Goal: Communication & Community: Answer question/provide support

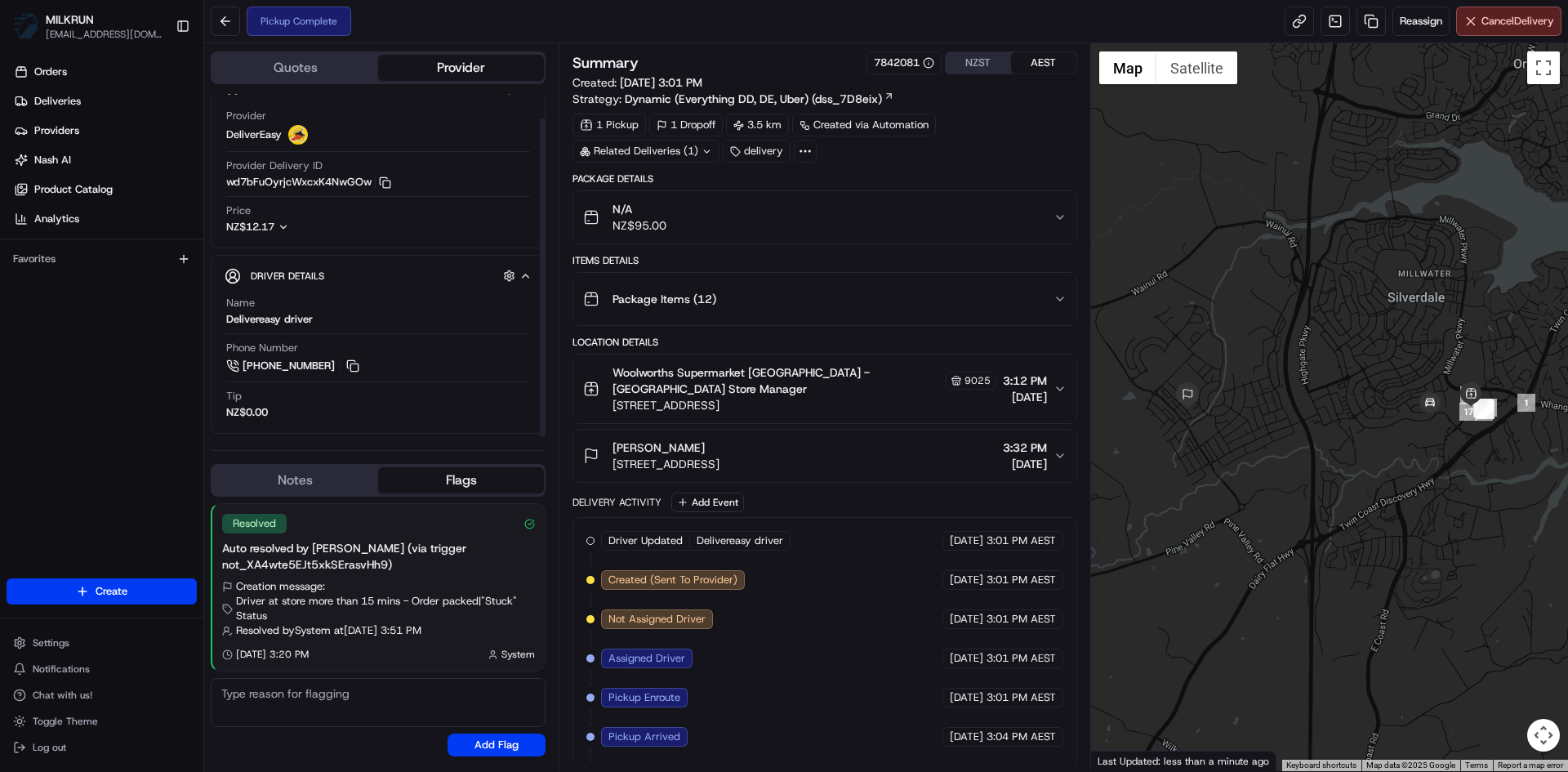
scroll to position [61, 0]
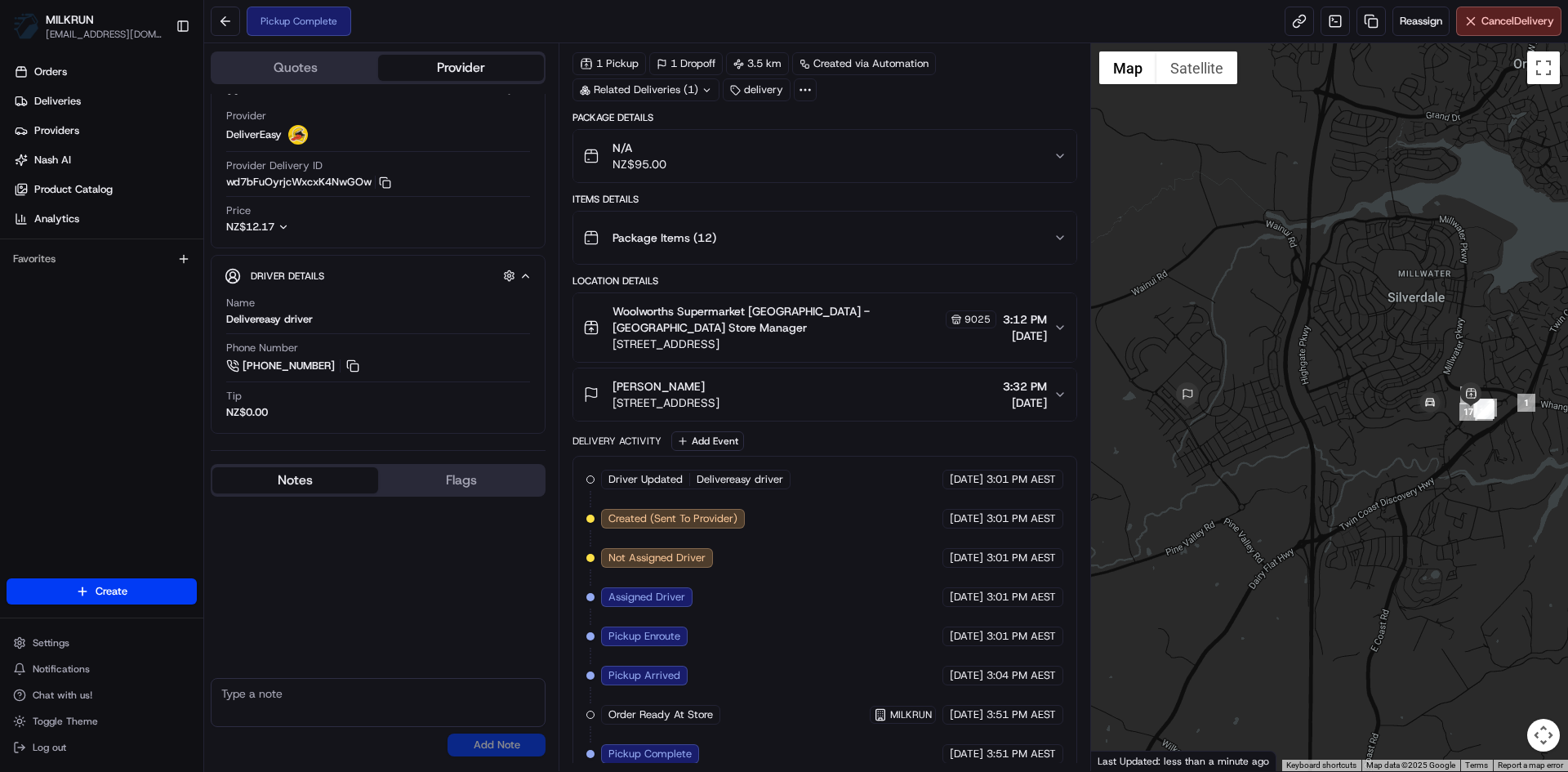
click at [299, 475] on button "Notes" at bounding box center [295, 480] width 166 height 26
click at [240, 693] on textarea at bounding box center [378, 702] width 335 height 49
type textarea "Can you please deliver this order ASAP was delayed by the store."
click at [492, 752] on button "Add Note" at bounding box center [497, 745] width 98 height 23
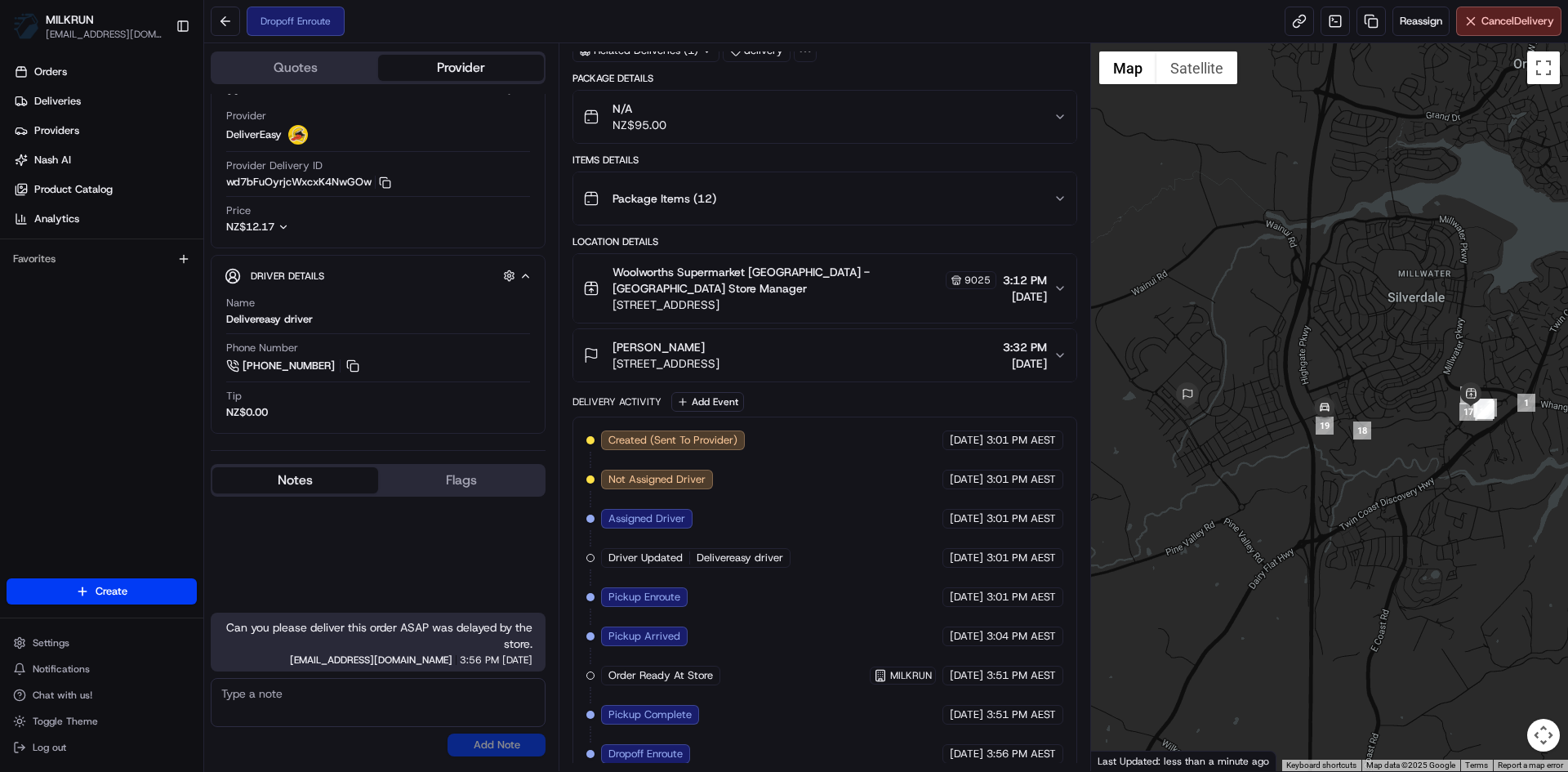
scroll to position [0, 0]
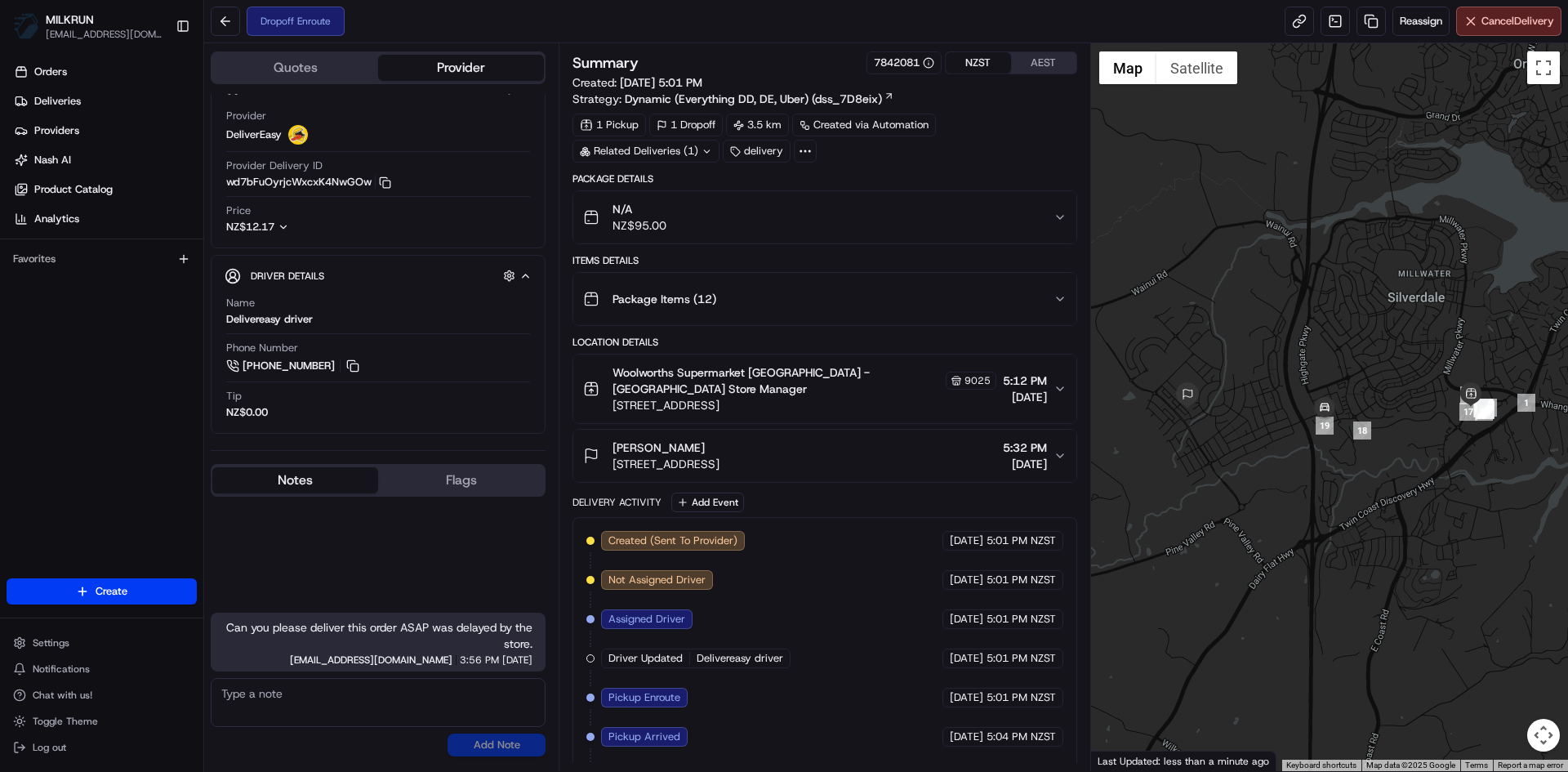
click at [968, 60] on button "NZST" at bounding box center [979, 63] width 66 height 21
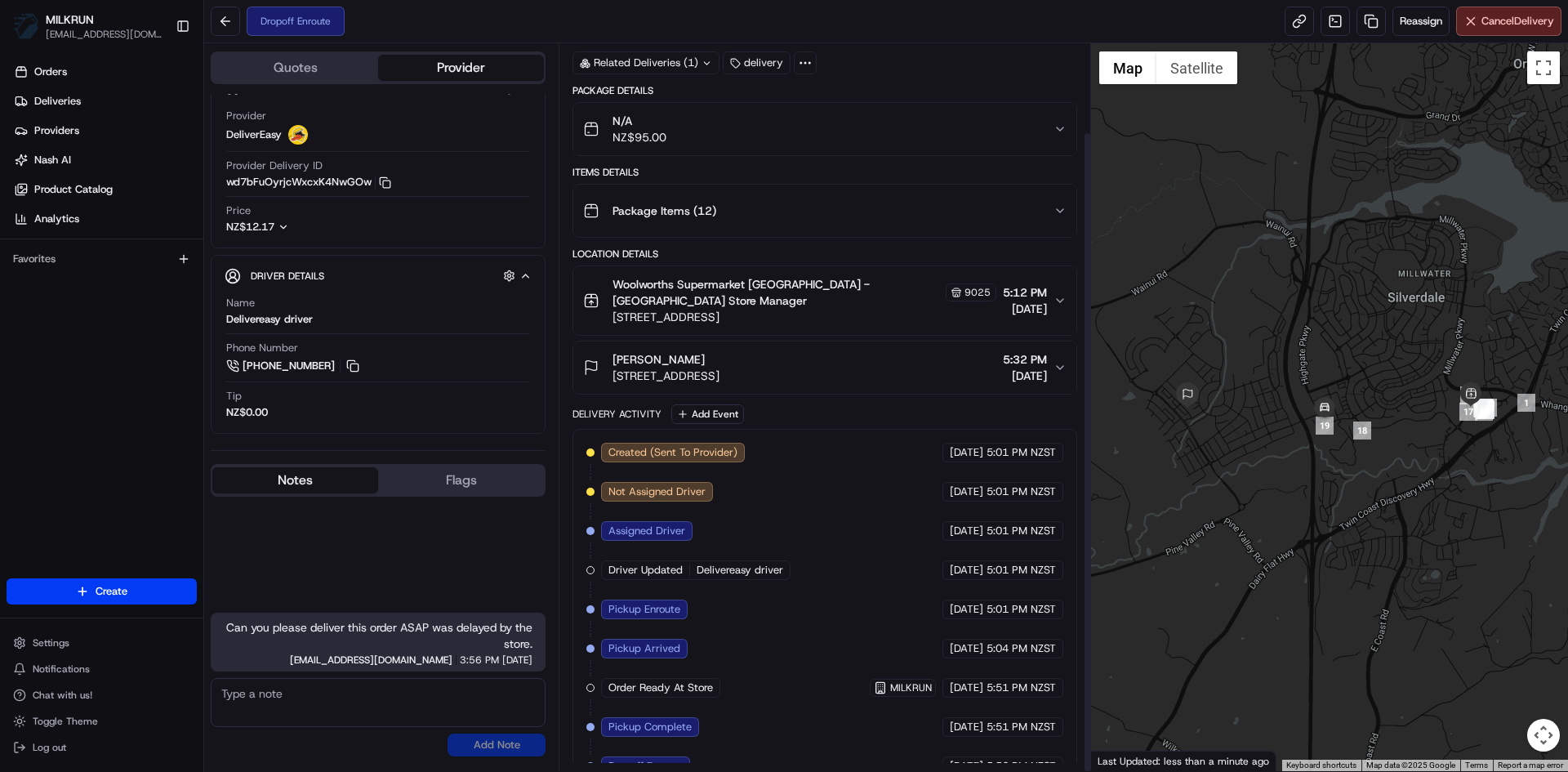
scroll to position [100, 0]
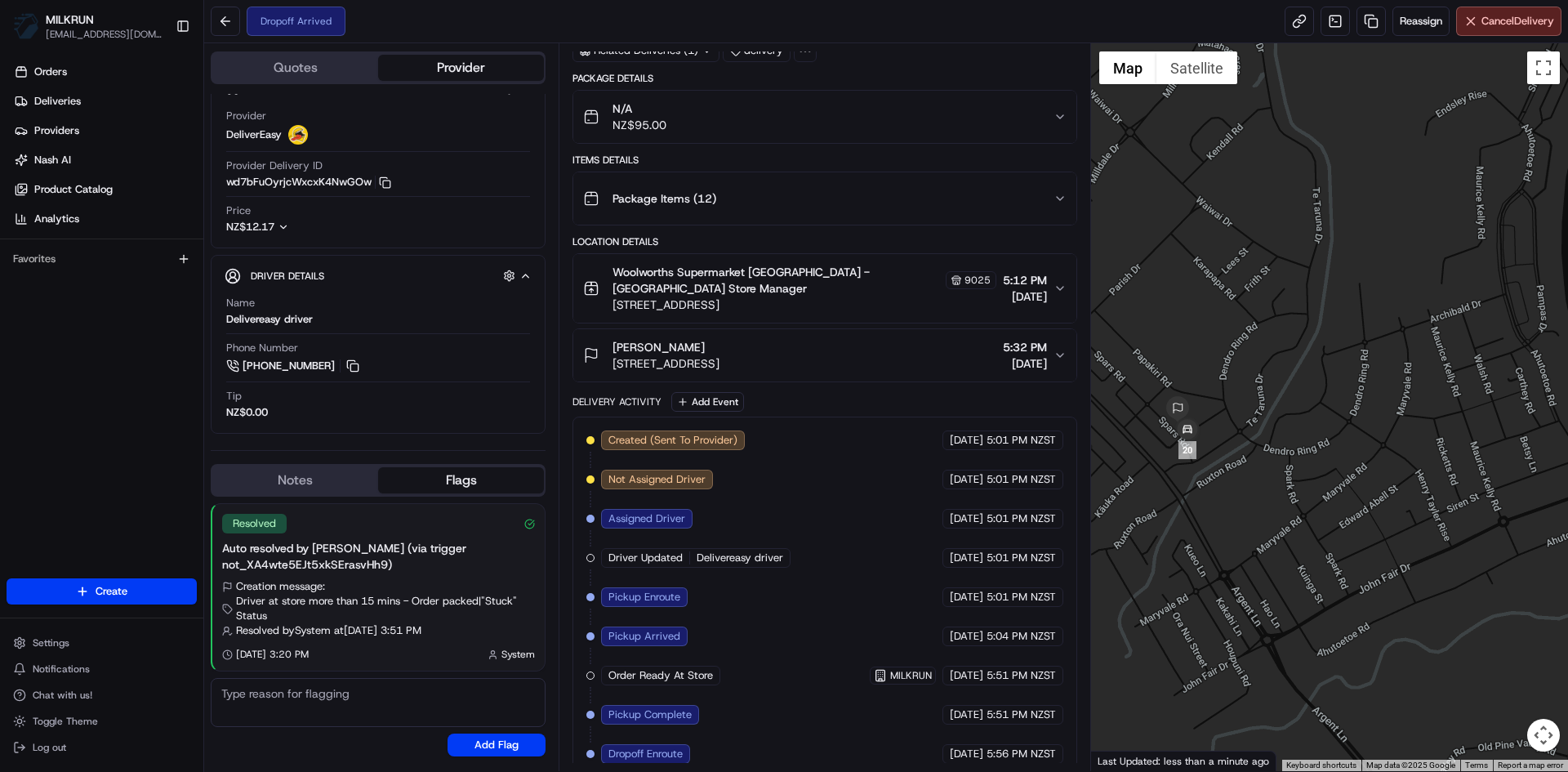
drag, startPoint x: 1208, startPoint y: 434, endPoint x: 1376, endPoint y: 466, distance: 171.0
click at [1376, 466] on div at bounding box center [1330, 407] width 478 height 728
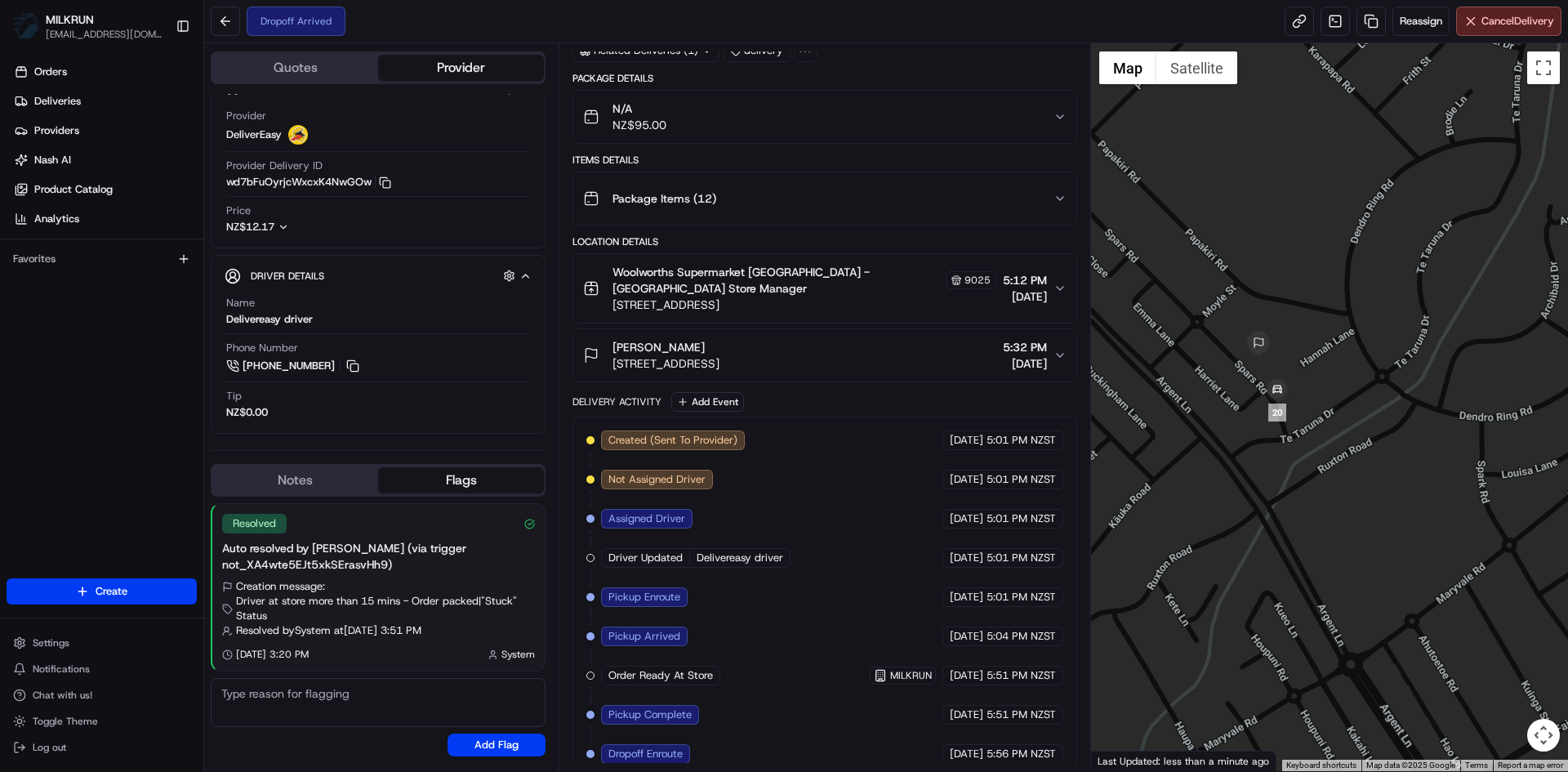
drag, startPoint x: 1195, startPoint y: 442, endPoint x: 1358, endPoint y: 456, distance: 163.6
click at [1358, 456] on div at bounding box center [1330, 407] width 478 height 728
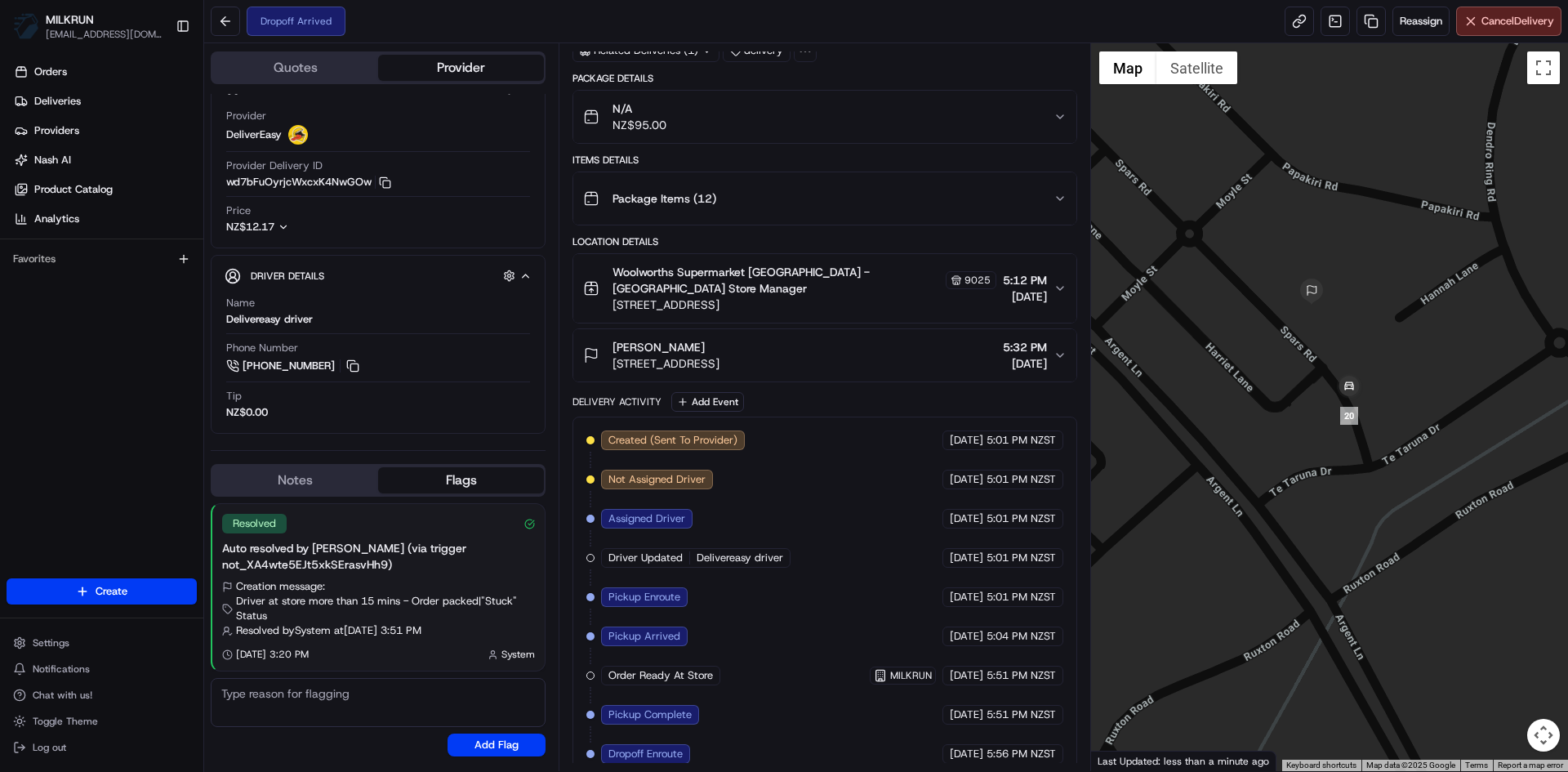
drag, startPoint x: 1276, startPoint y: 561, endPoint x: 1389, endPoint y: 614, distance: 124.8
click at [1389, 614] on div at bounding box center [1330, 407] width 478 height 728
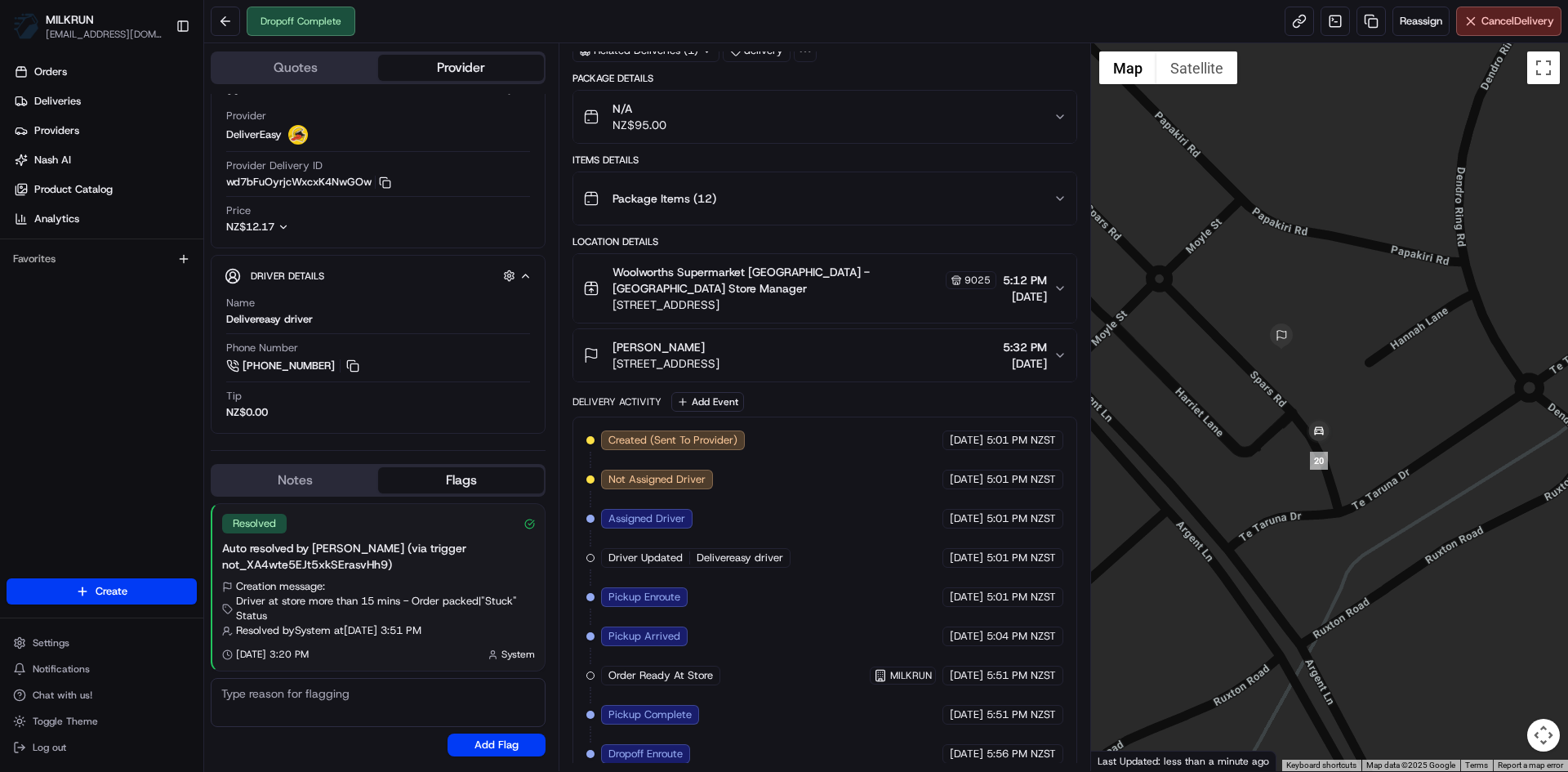
drag, startPoint x: 1298, startPoint y: 497, endPoint x: 1268, endPoint y: 551, distance: 61.8
click at [1268, 551] on div at bounding box center [1330, 407] width 478 height 728
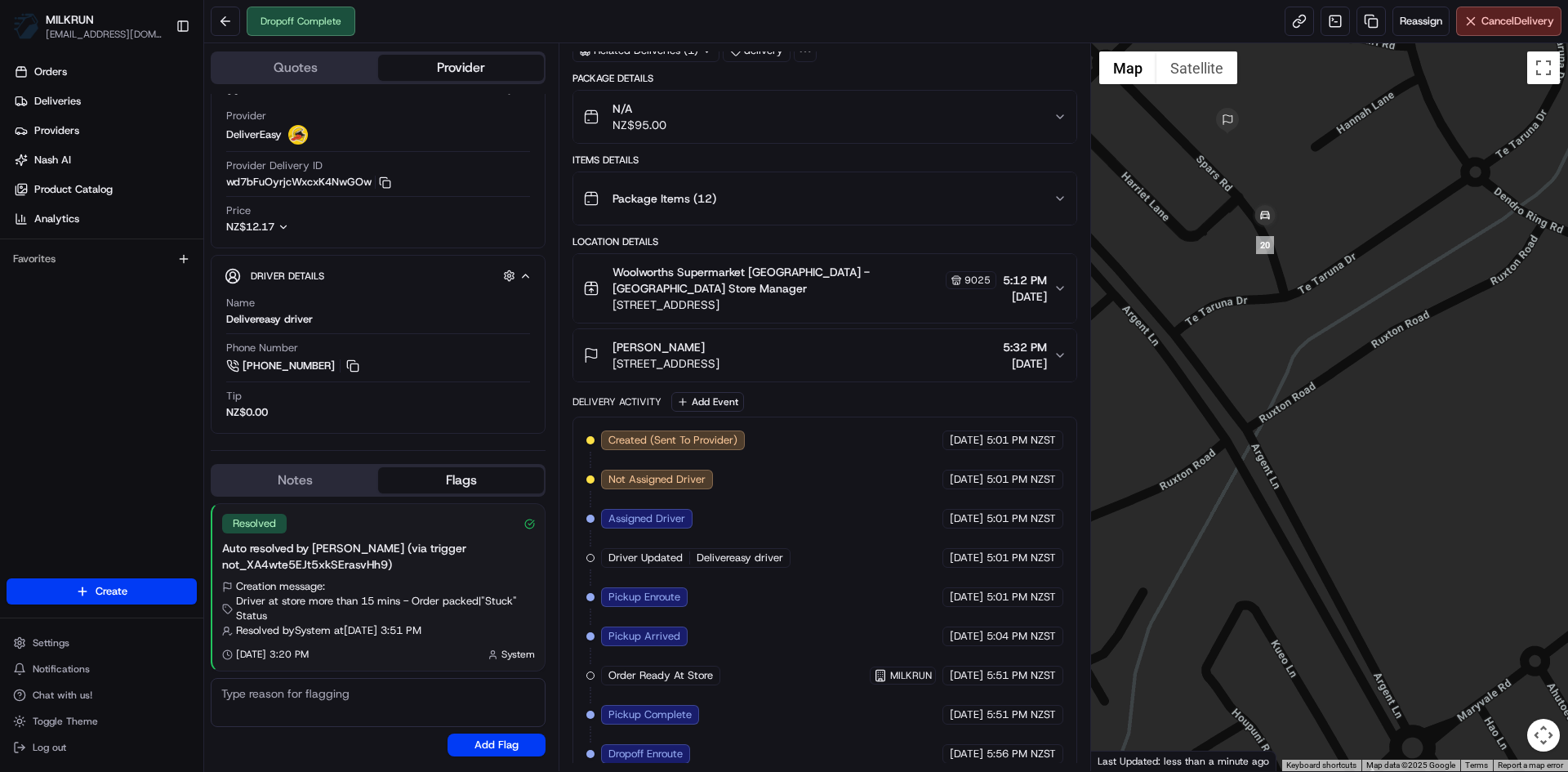
drag, startPoint x: 1366, startPoint y: 574, endPoint x: 1288, endPoint y: 317, distance: 268.6
click at [1288, 317] on div at bounding box center [1330, 407] width 478 height 728
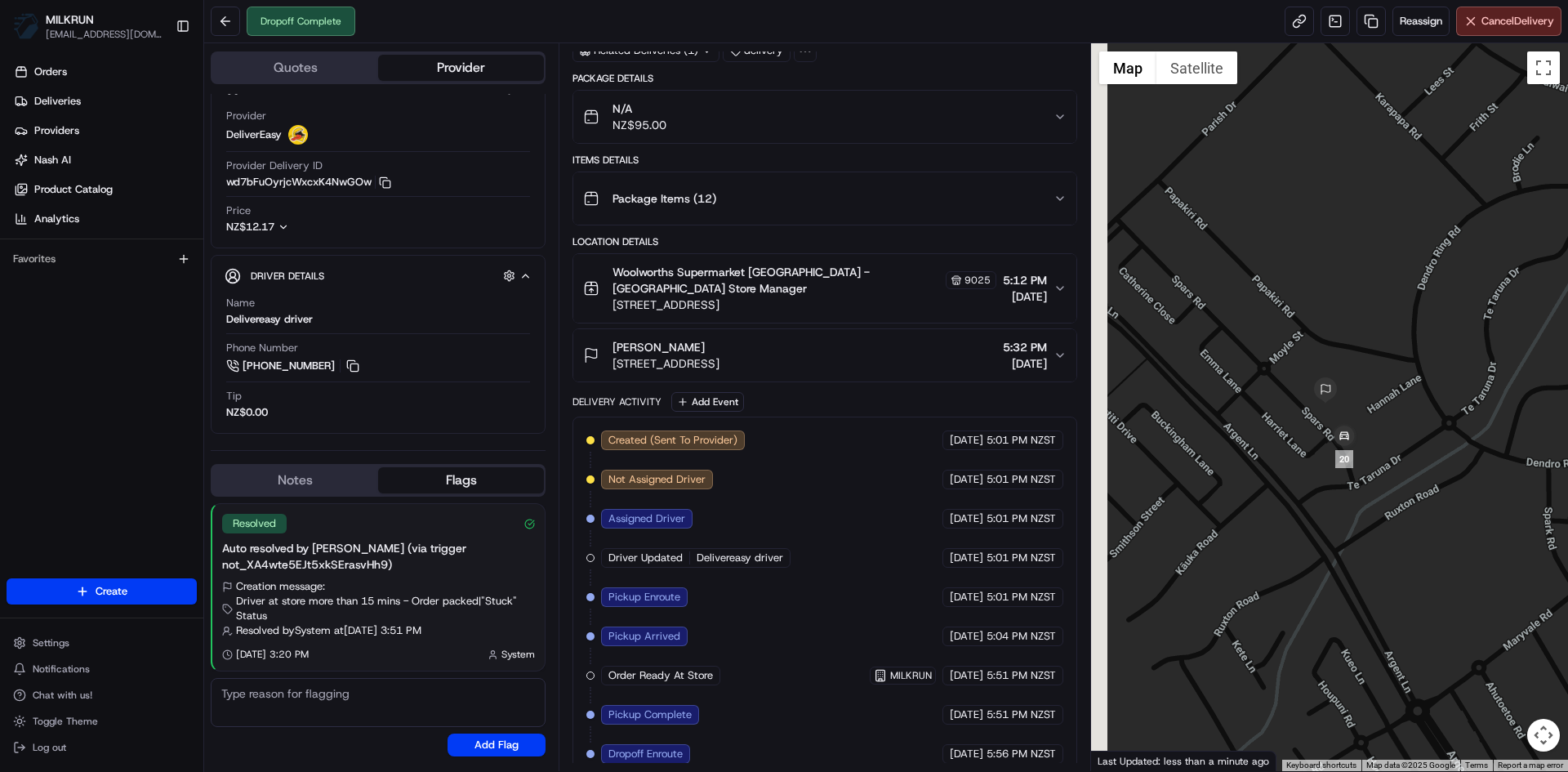
drag, startPoint x: 1307, startPoint y: 330, endPoint x: 1371, endPoint y: 565, distance: 243.6
click at [1371, 565] on div at bounding box center [1330, 407] width 478 height 728
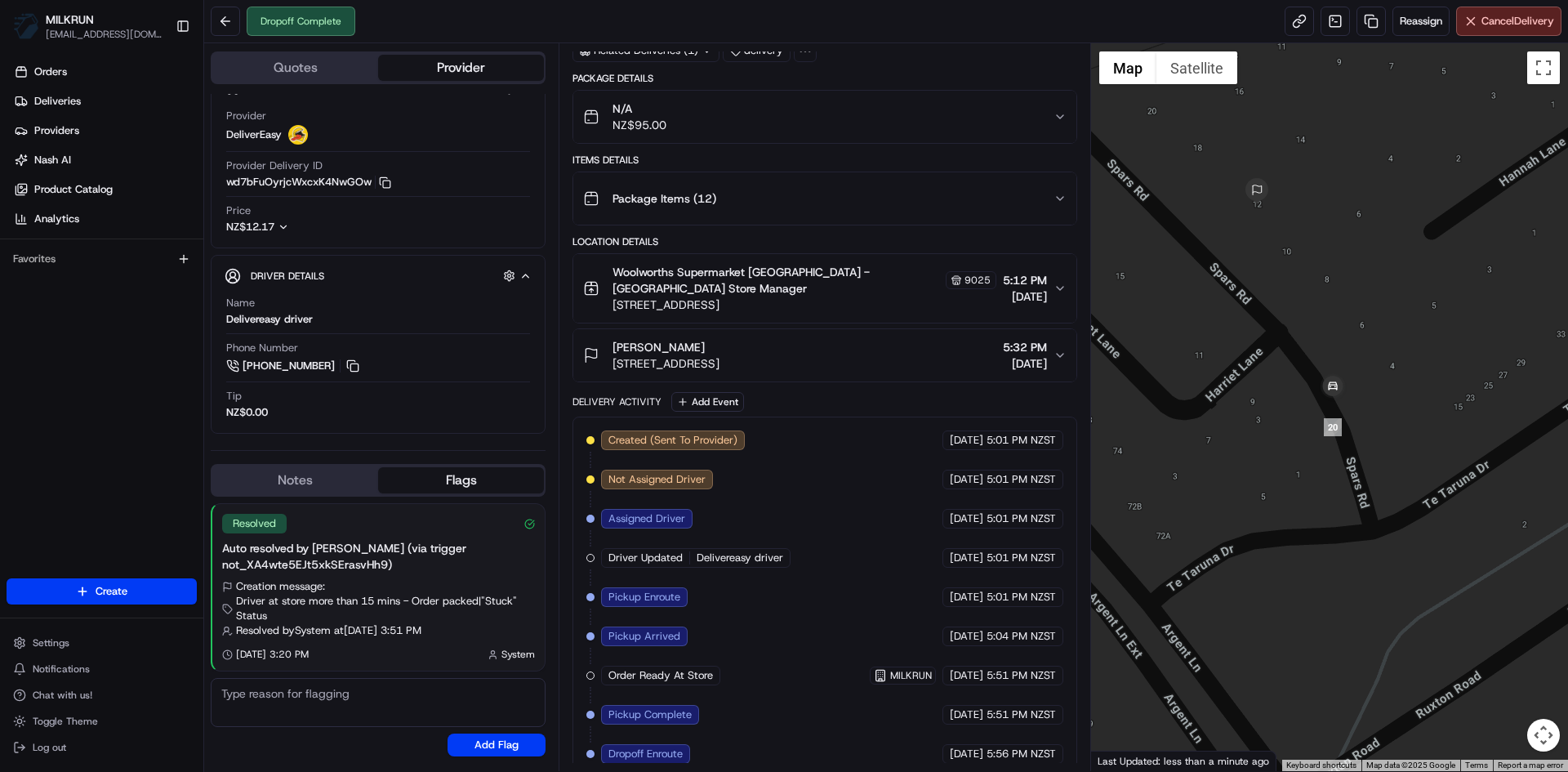
drag, startPoint x: 1291, startPoint y: 437, endPoint x: 1400, endPoint y: 492, distance: 122.1
click at [1400, 492] on div at bounding box center [1330, 407] width 478 height 728
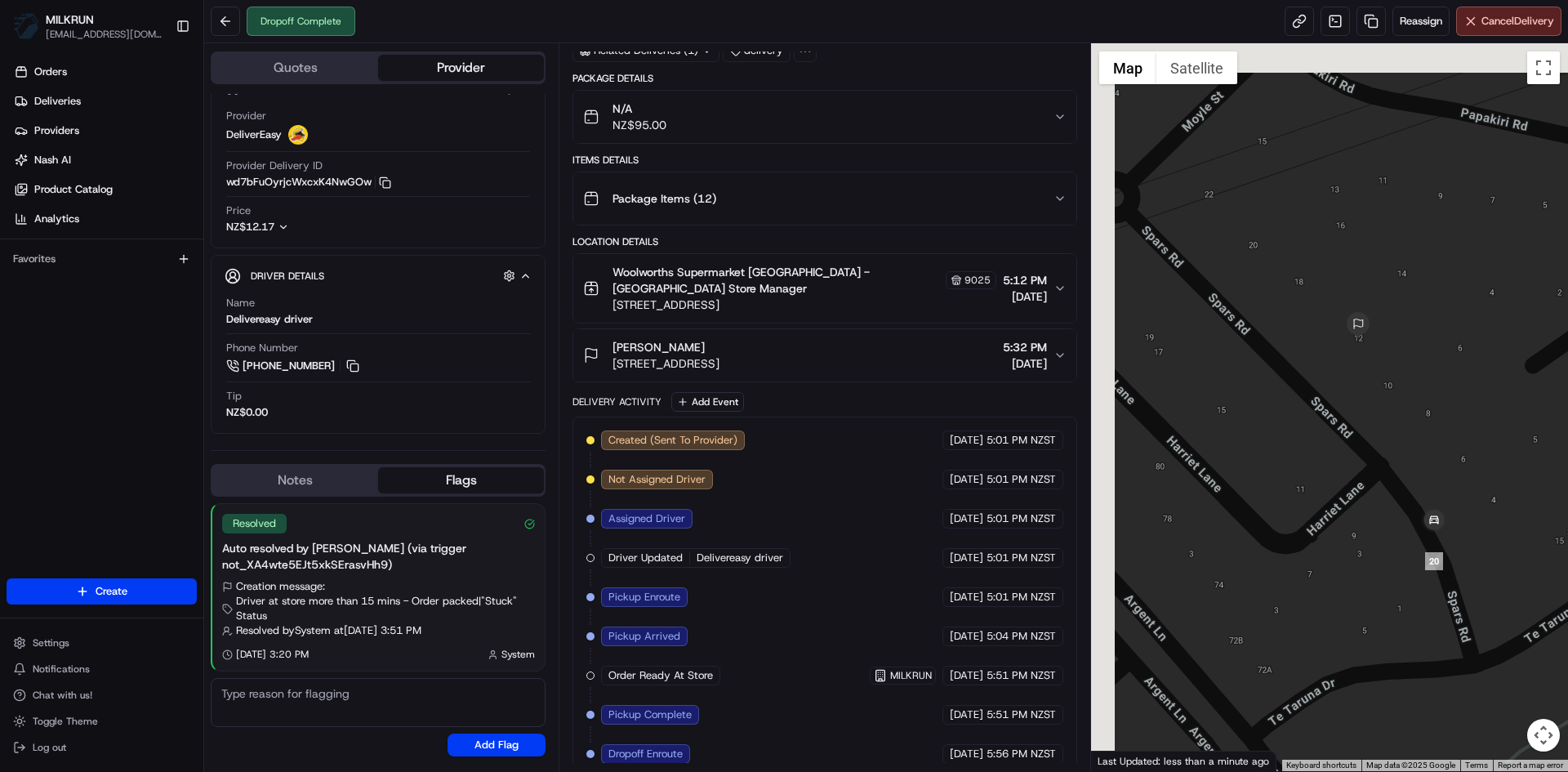
drag, startPoint x: 1269, startPoint y: 405, endPoint x: 1372, endPoint y: 542, distance: 171.4
click at [1372, 542] on div at bounding box center [1330, 407] width 478 height 728
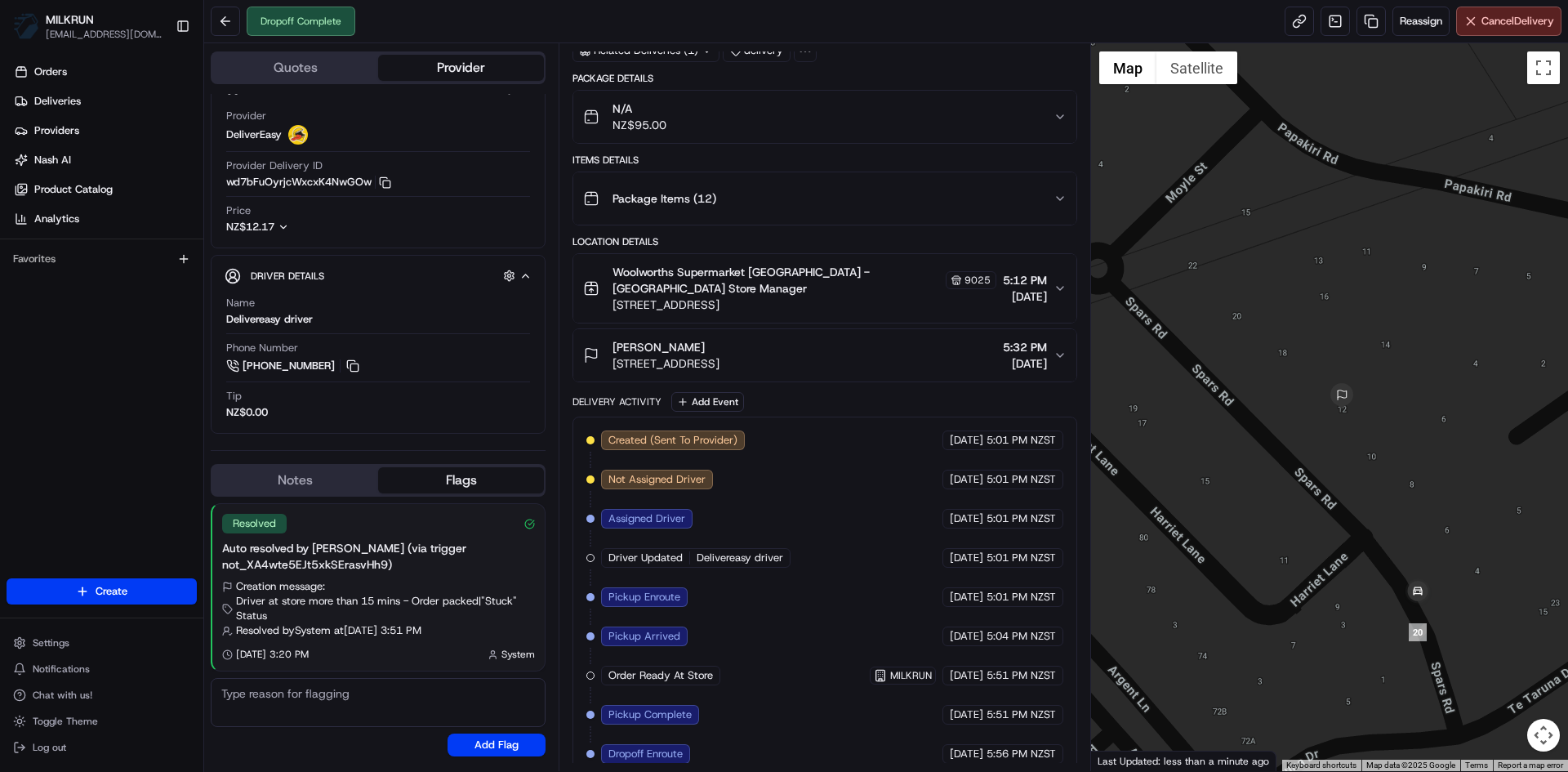
drag, startPoint x: 1294, startPoint y: 628, endPoint x: 1278, endPoint y: 704, distance: 77.7
click at [1278, 704] on div at bounding box center [1330, 407] width 478 height 728
click at [297, 478] on button "Notes" at bounding box center [295, 480] width 166 height 26
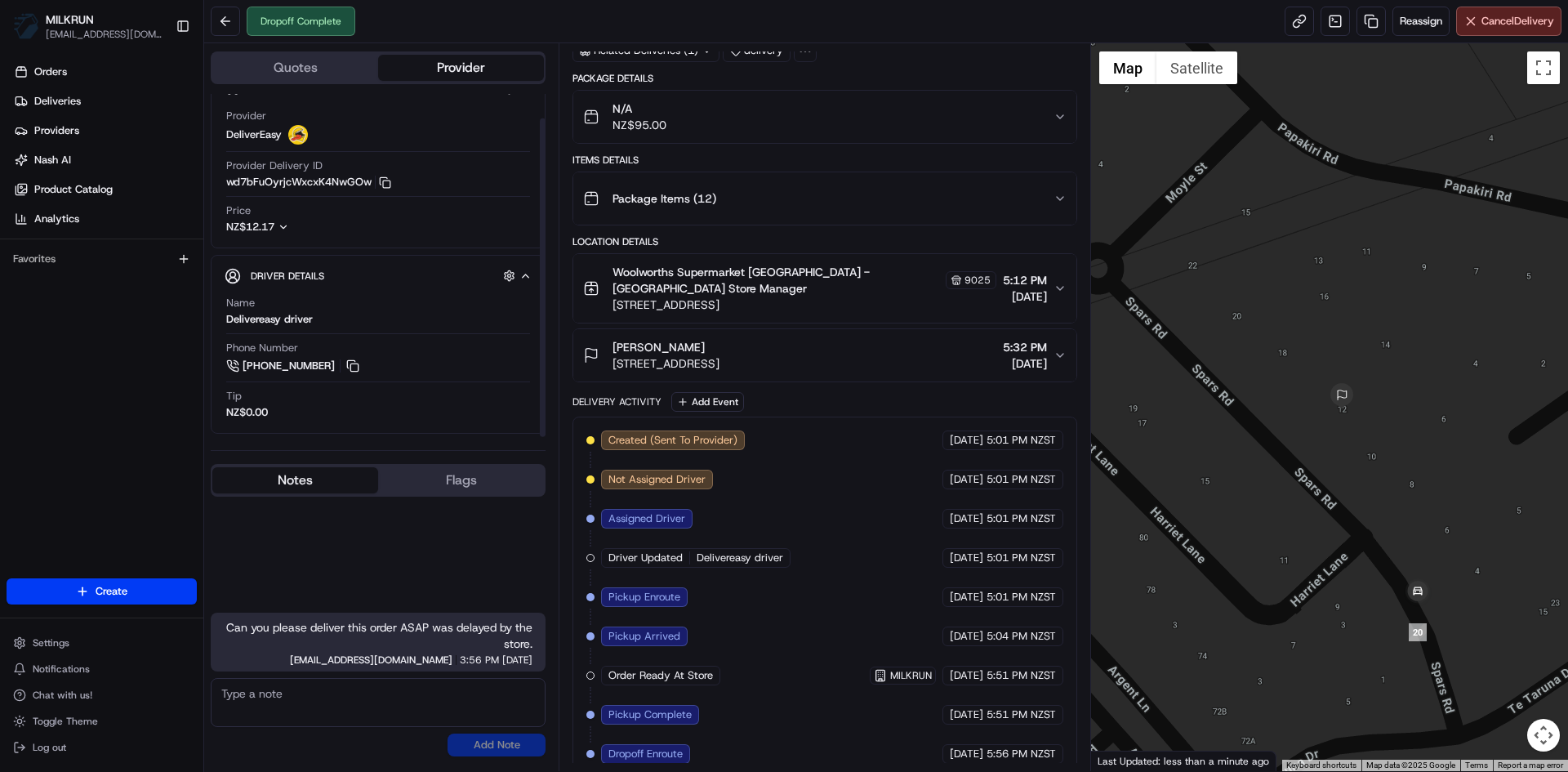
click at [248, 704] on textarea at bounding box center [378, 702] width 335 height 49
